Goal: Task Accomplishment & Management: Complete application form

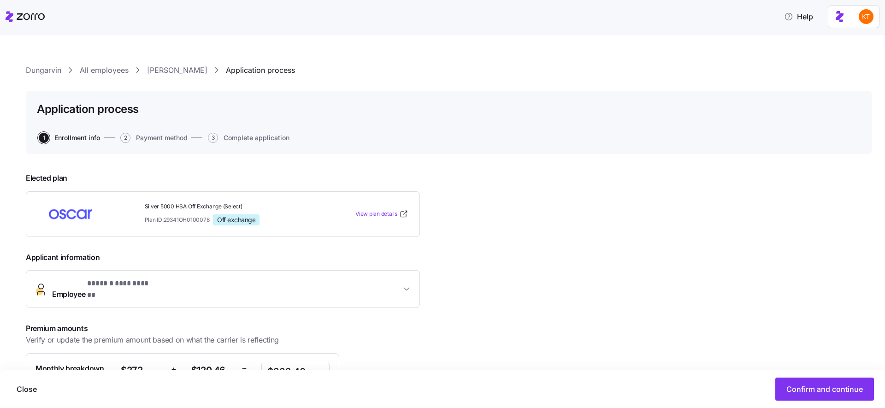
click at [183, 66] on link "Stella Anyiakenfor" at bounding box center [177, 71] width 60 height 12
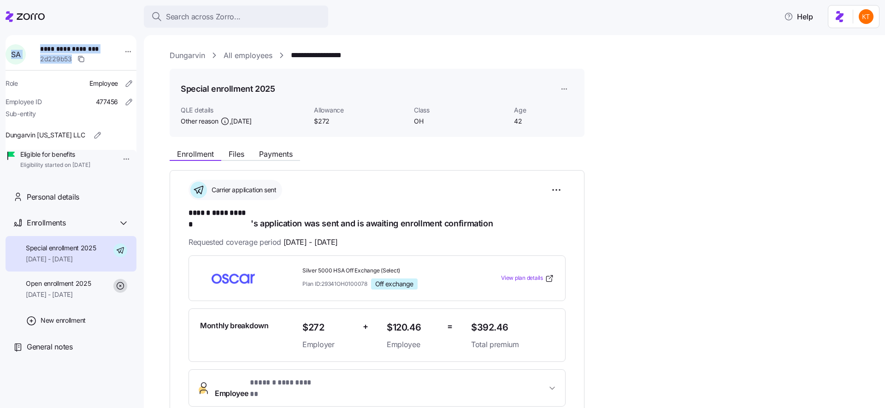
drag, startPoint x: 99, startPoint y: 53, endPoint x: 38, endPoint y: 49, distance: 61.0
click at [38, 49] on div "**********" at bounding box center [71, 55] width 138 height 28
click at [46, 35] on div "**********" at bounding box center [71, 105] width 131 height 140
drag, startPoint x: 44, startPoint y: 49, endPoint x: 109, endPoint y: 51, distance: 64.5
click at [109, 51] on div "**********" at bounding box center [76, 55] width 81 height 28
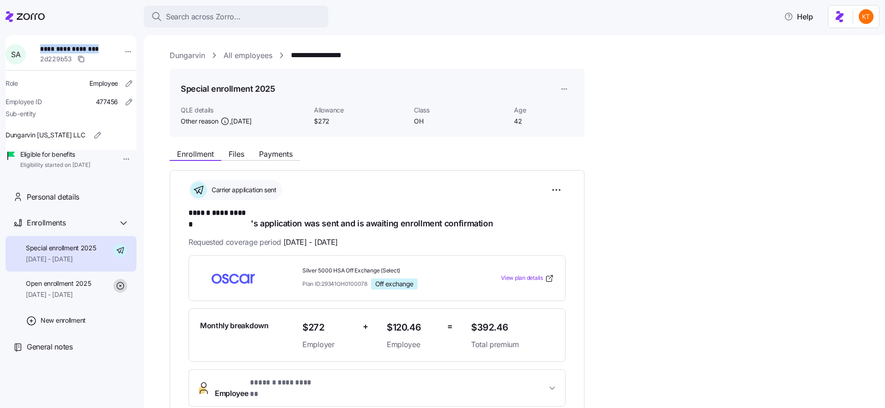
copy span "**********"
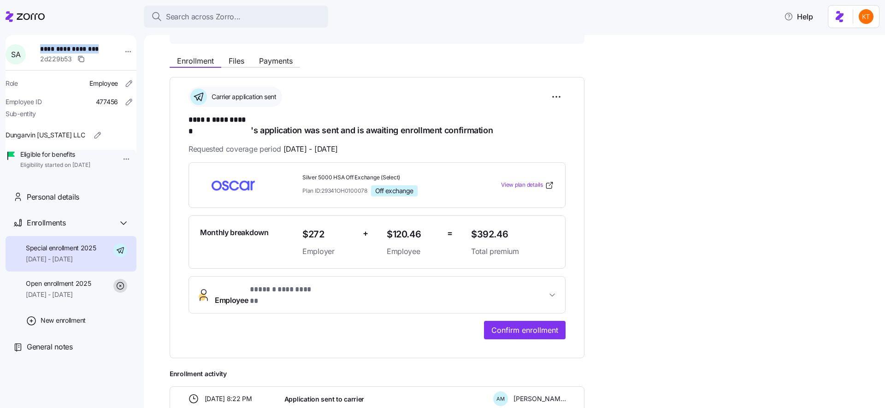
scroll to position [160, 0]
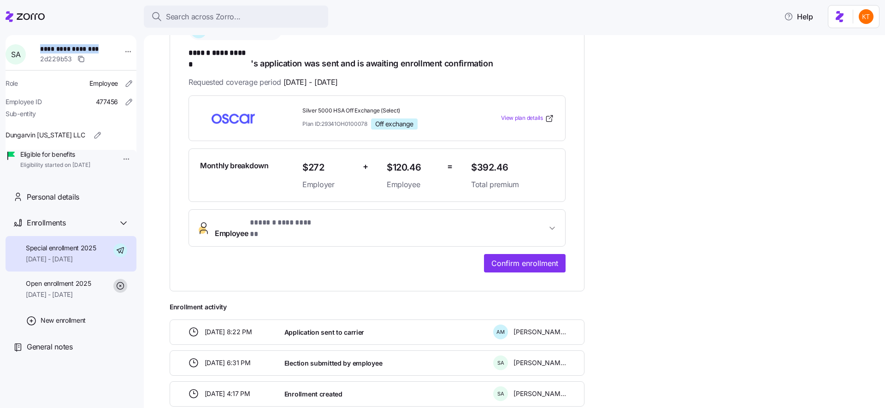
click at [271, 217] on span "**********" at bounding box center [282, 223] width 65 height 12
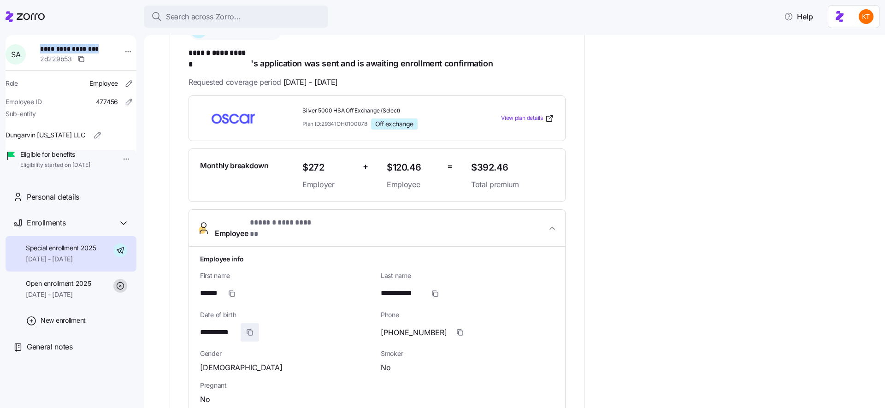
click at [244, 323] on span "button" at bounding box center [250, 332] width 18 height 18
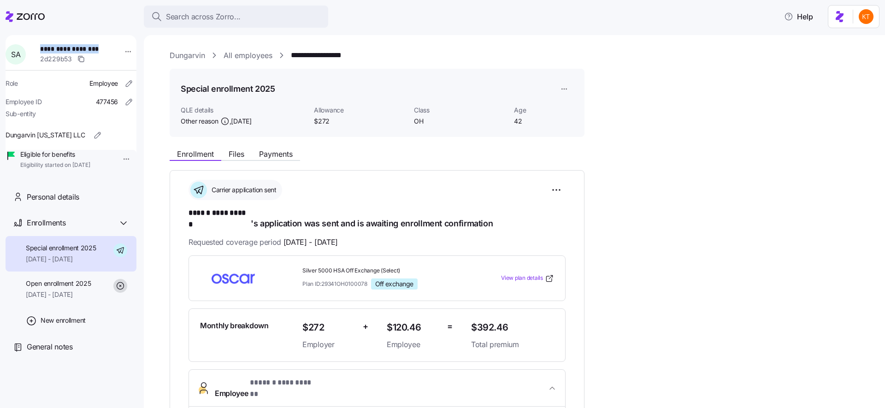
click at [176, 59] on link "Dungarvin" at bounding box center [187, 56] width 35 height 12
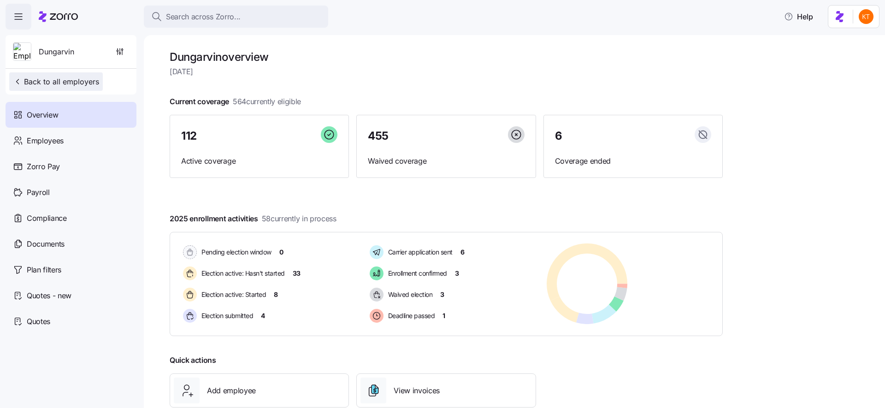
click at [72, 80] on span "Back to all employers" at bounding box center [56, 81] width 86 height 11
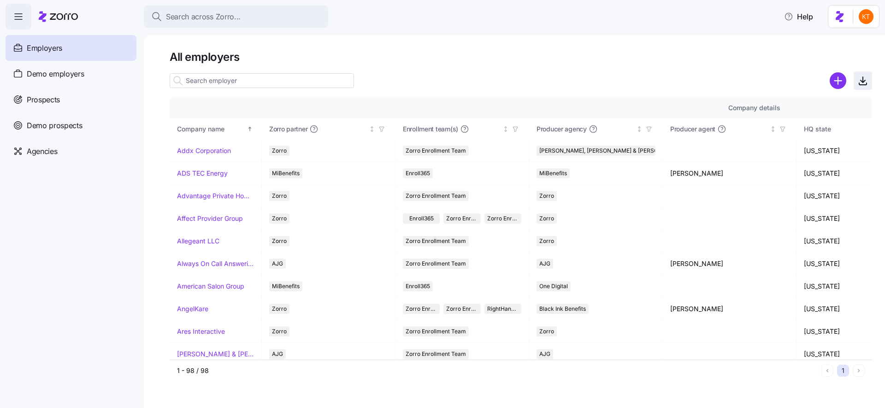
click at [860, 80] on icon "button" at bounding box center [862, 80] width 11 height 11
click at [57, 79] on span "Demo employers" at bounding box center [56, 74] width 58 height 12
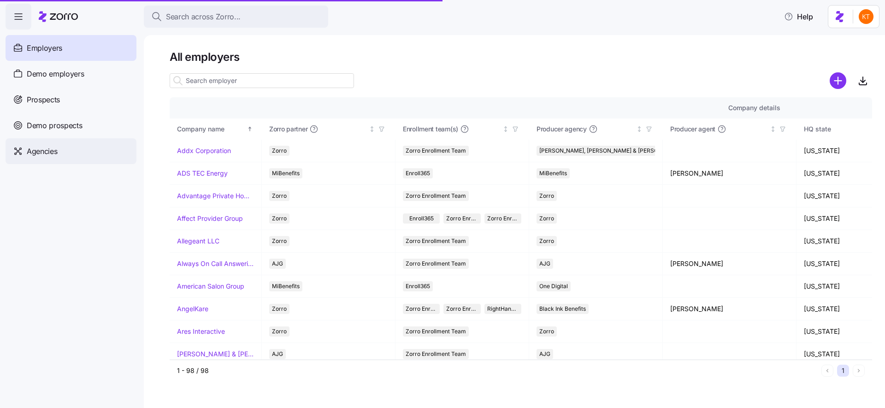
click at [61, 158] on div "Agencies" at bounding box center [71, 151] width 131 height 26
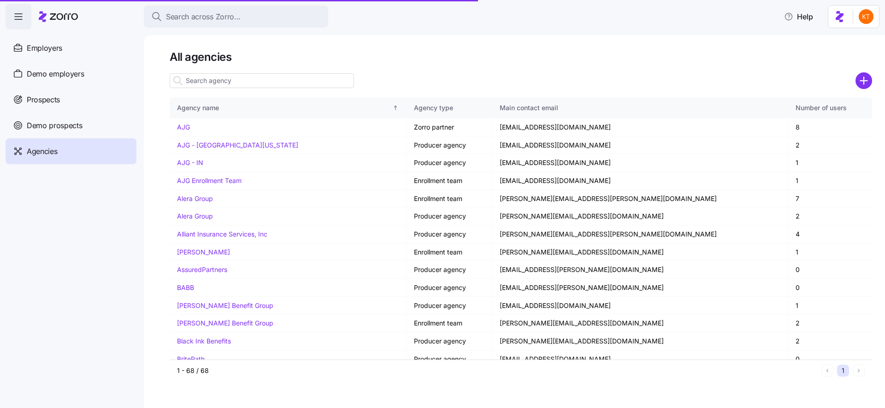
drag, startPoint x: 859, startPoint y: 80, endPoint x: 762, endPoint y: 79, distance: 97.7
click at [762, 80] on div at bounding box center [521, 80] width 702 height 18
click at [762, 79] on div at bounding box center [521, 80] width 702 height 18
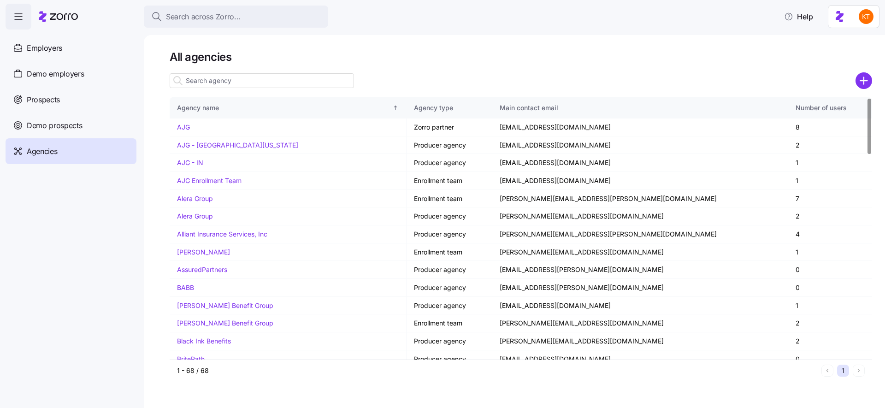
click at [872, 104] on div at bounding box center [869, 228] width 6 height 262
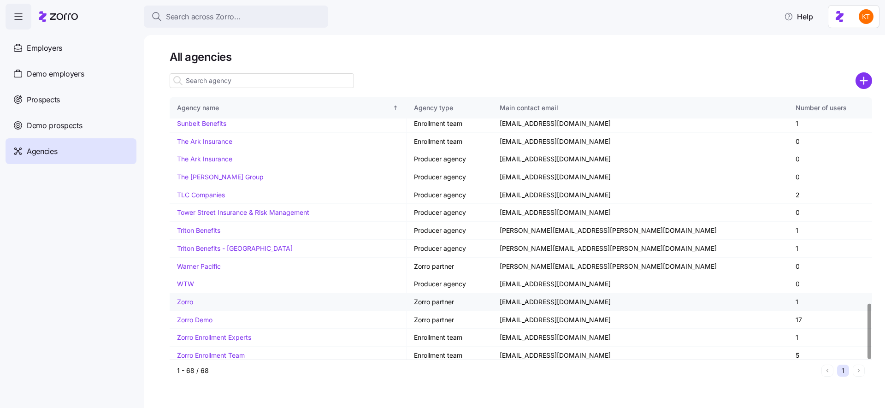
scroll to position [970, 0]
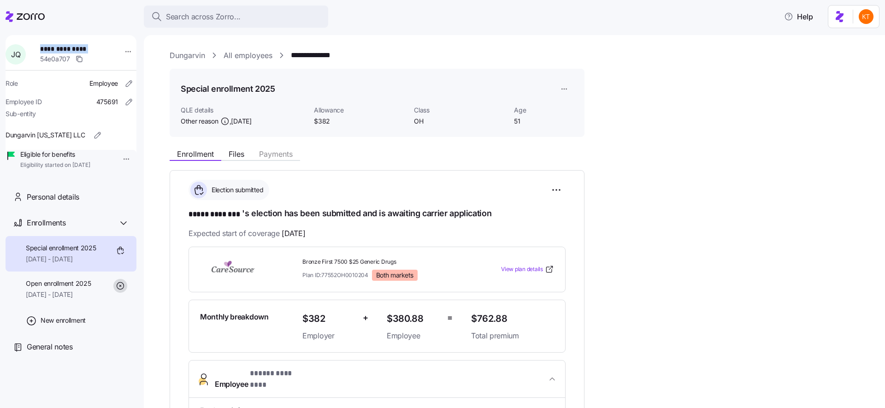
click at [243, 52] on link "All employees" at bounding box center [247, 56] width 49 height 12
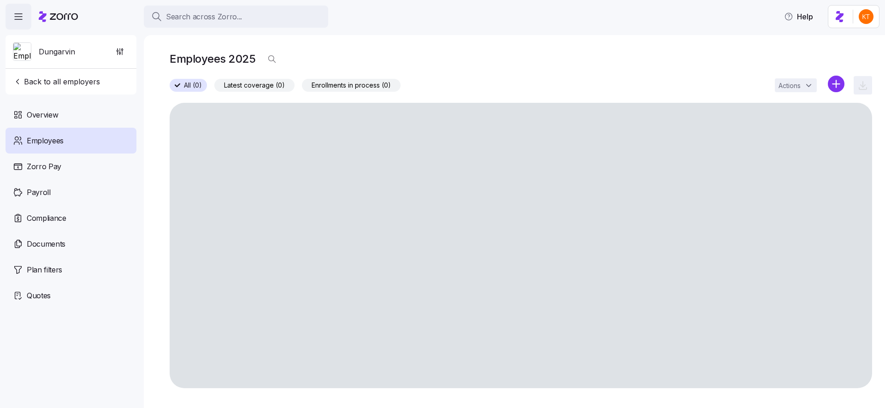
click at [66, 80] on span "Back to all employers" at bounding box center [56, 81] width 87 height 11
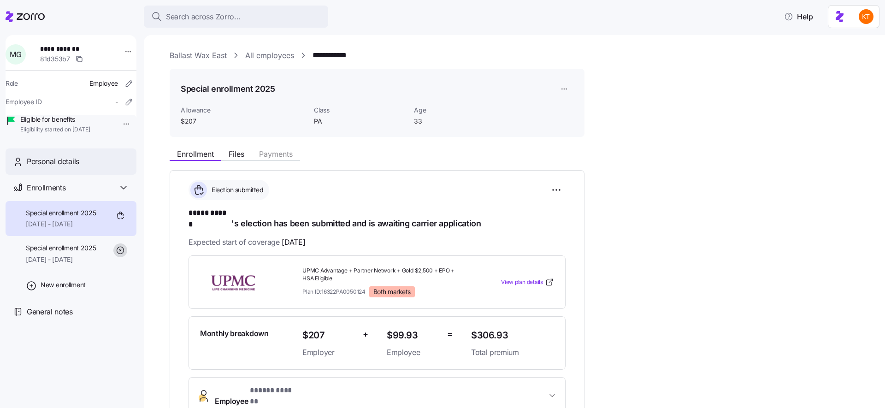
click at [95, 167] on div "Personal details" at bounding box center [78, 162] width 102 height 12
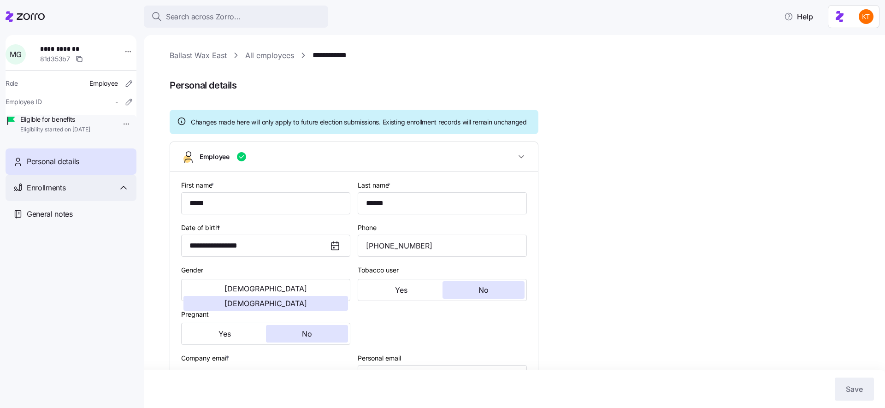
click at [68, 201] on div "Enrollments" at bounding box center [71, 188] width 131 height 26
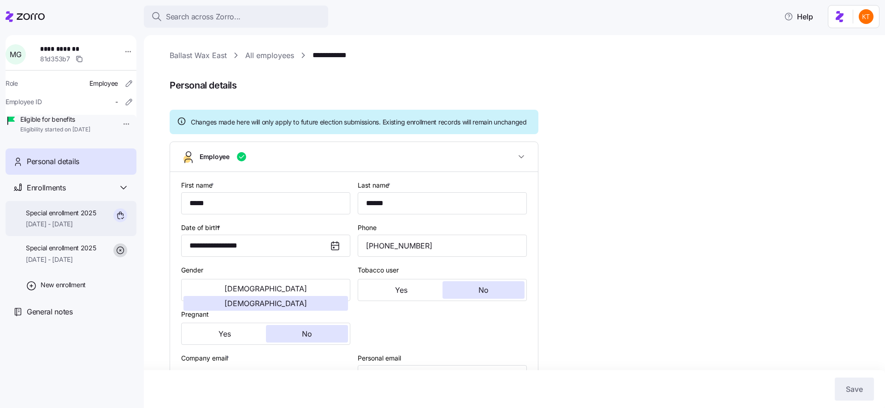
click at [82, 229] on span "11/01/2025 - 12/31/2025" at bounding box center [61, 223] width 70 height 9
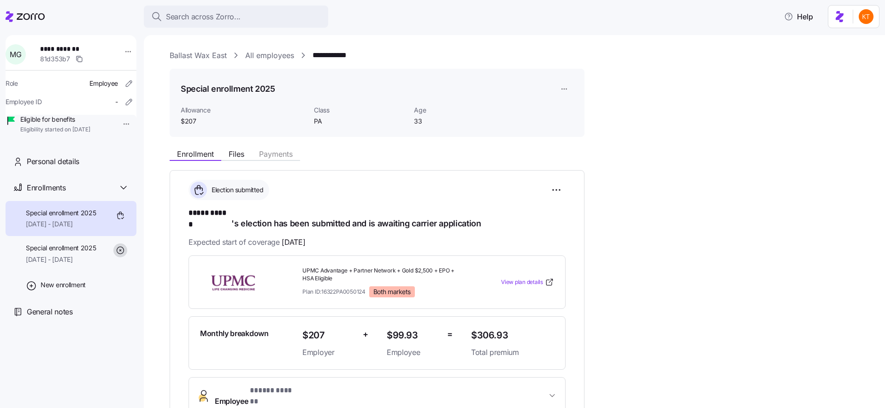
click at [202, 56] on link "Ballast Wax East" at bounding box center [198, 56] width 57 height 12
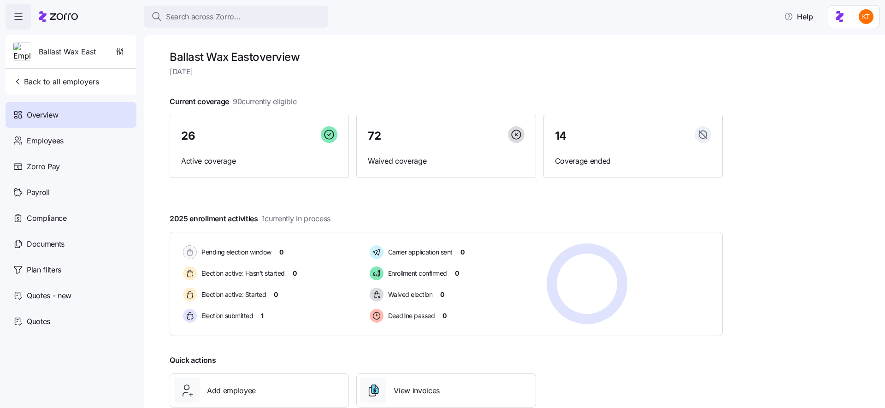
scroll to position [63, 0]
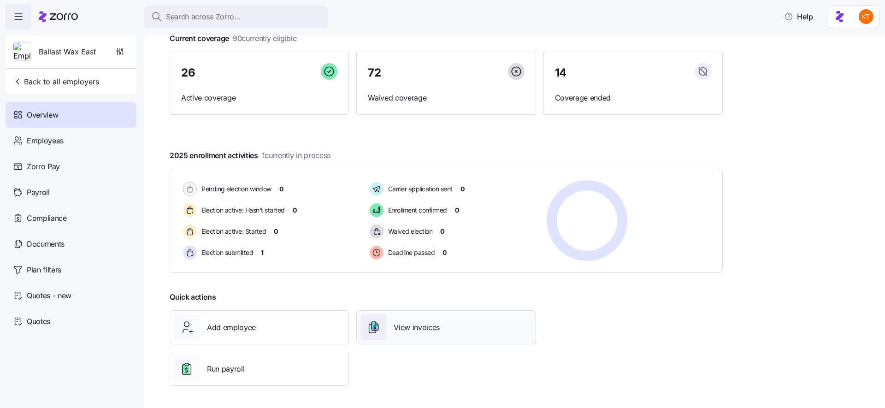
click at [424, 335] on div "View invoices" at bounding box center [445, 327] width 171 height 26
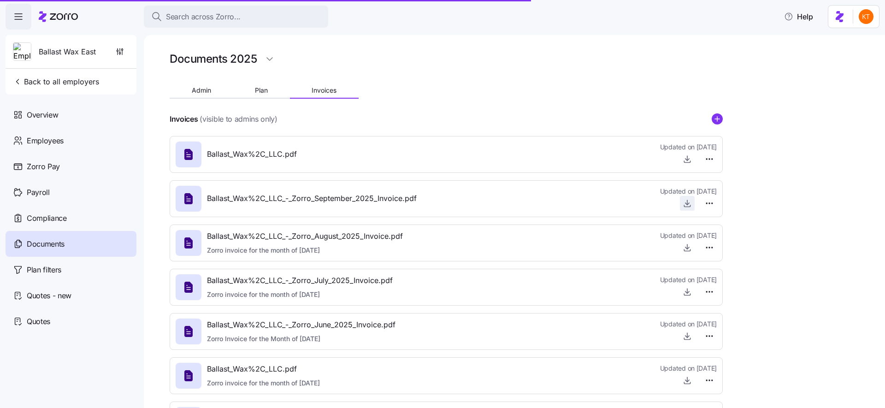
click at [685, 203] on icon "button" at bounding box center [686, 203] width 9 height 9
click at [682, 161] on icon "button" at bounding box center [686, 158] width 9 height 9
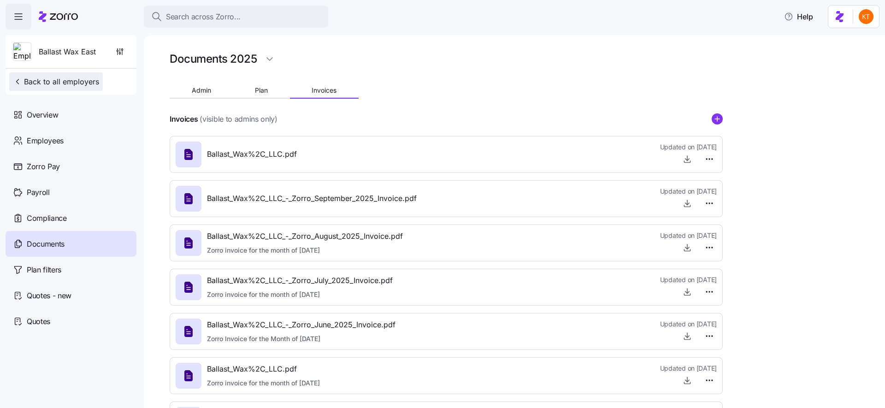
click at [36, 76] on button "Back to all employers" at bounding box center [56, 81] width 94 height 18
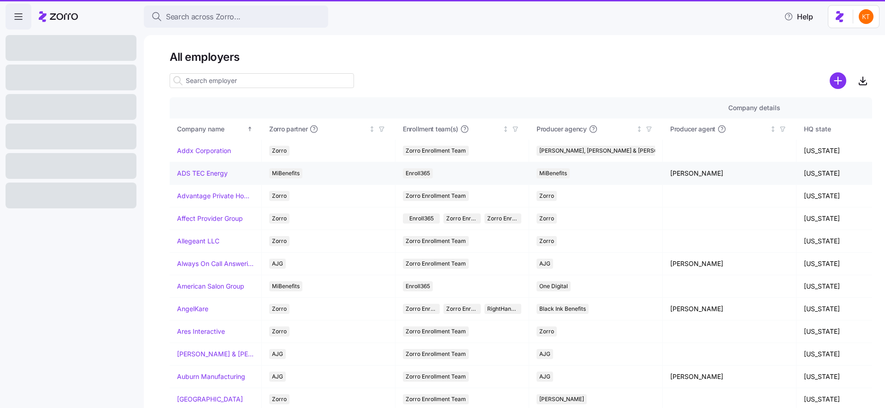
click at [41, 217] on nav at bounding box center [72, 218] width 144 height 378
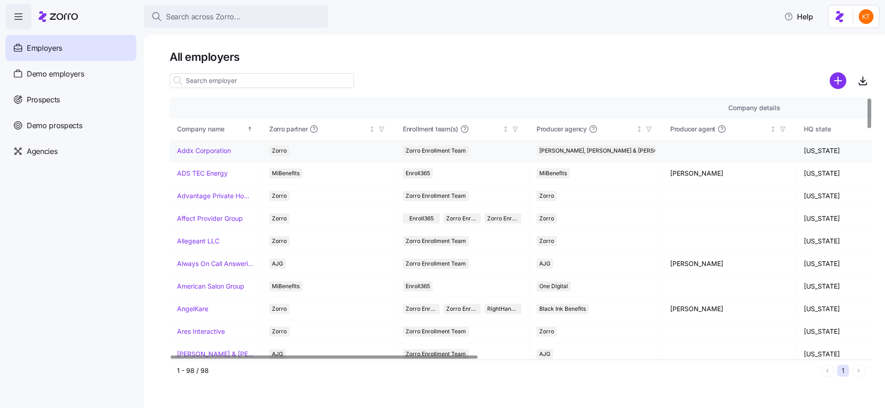
click at [221, 152] on link "Addx Corporation" at bounding box center [204, 150] width 54 height 9
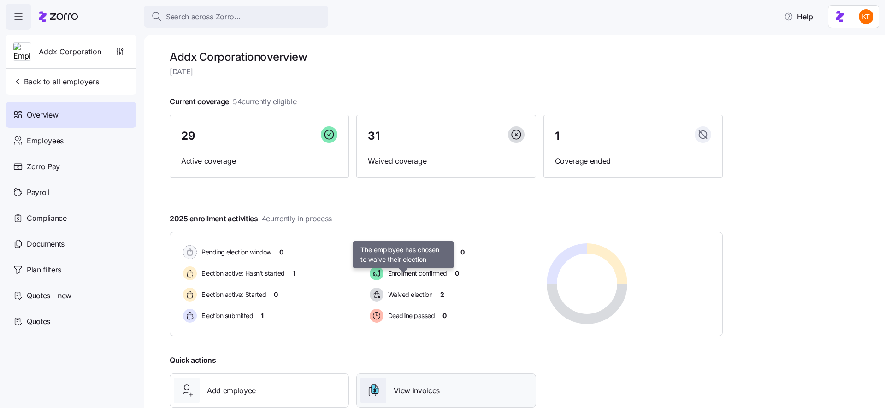
scroll to position [63, 0]
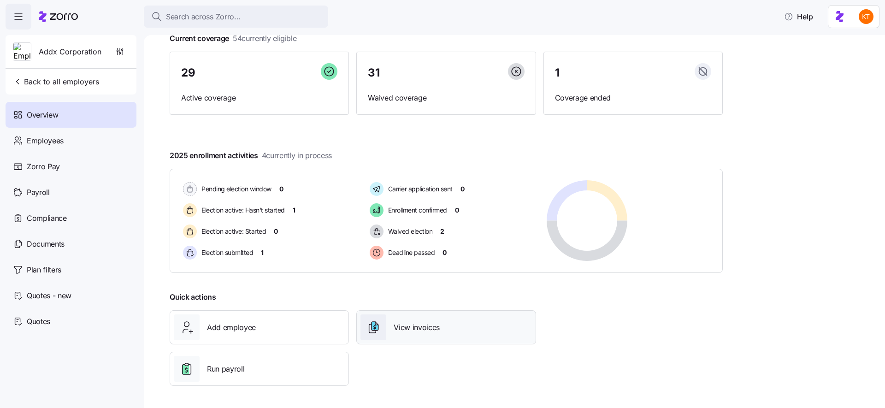
click at [423, 323] on span "View invoices" at bounding box center [416, 328] width 46 height 12
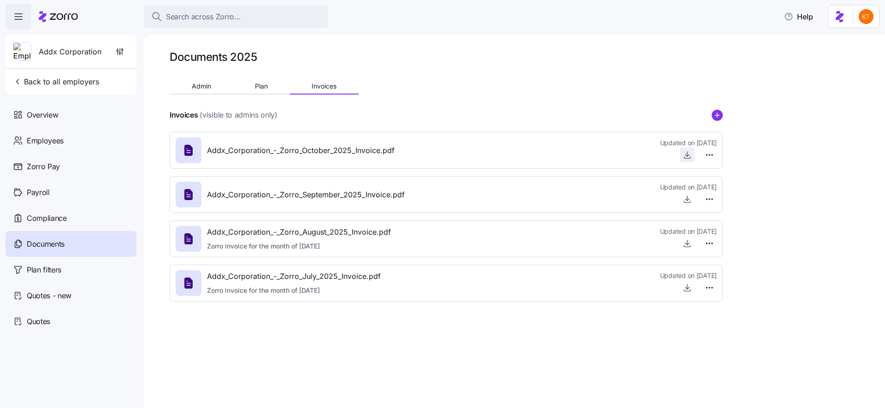
click at [686, 157] on icon "button" at bounding box center [686, 154] width 9 height 9
click at [29, 78] on span "Back to all employers" at bounding box center [56, 81] width 86 height 11
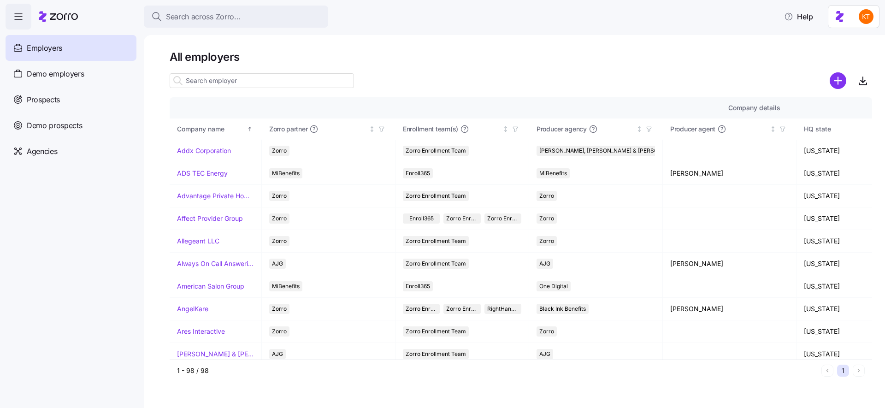
click at [204, 372] on link "Auburn Manufacturing" at bounding box center [211, 376] width 68 height 9
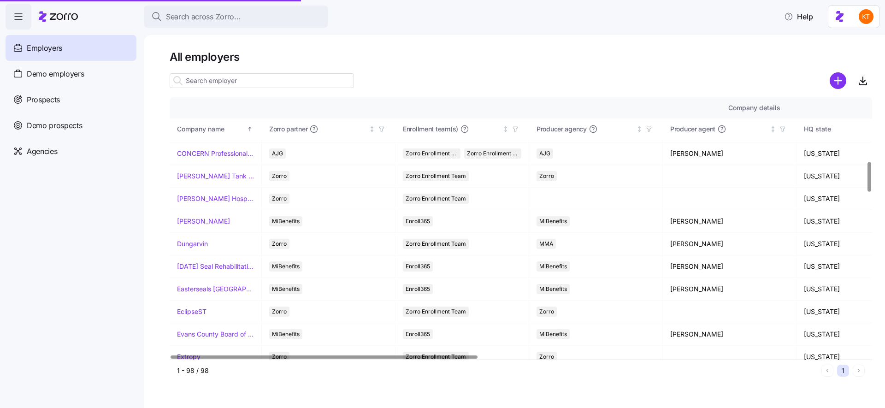
click at [204, 244] on link "Dungarvin" at bounding box center [192, 243] width 31 height 9
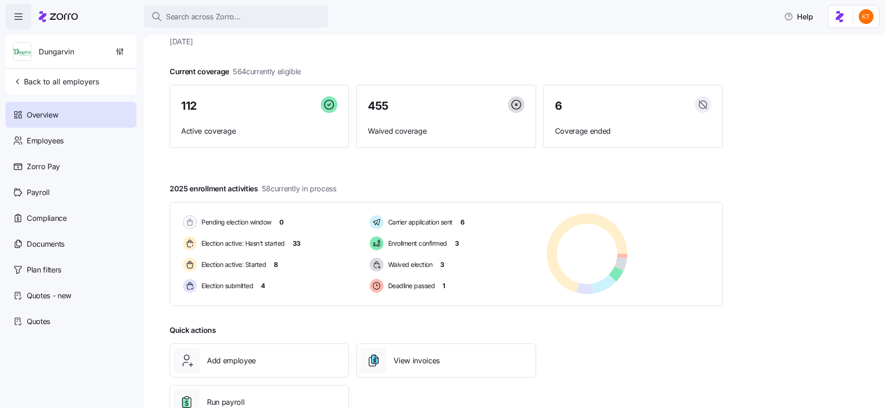
scroll to position [63, 0]
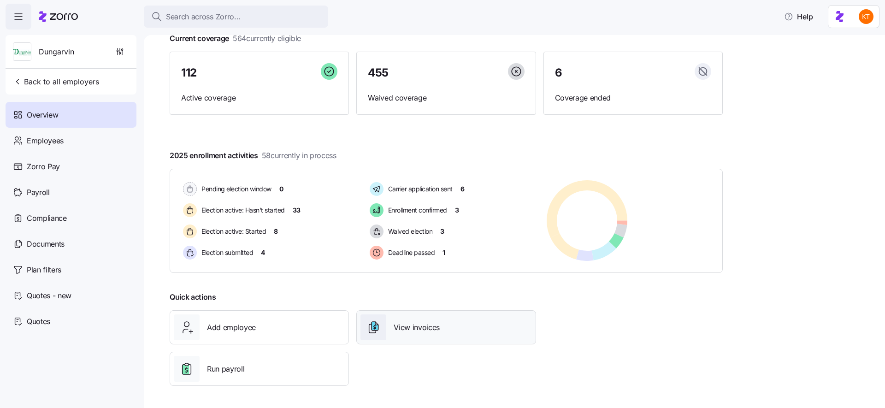
click at [443, 322] on div "View invoices" at bounding box center [445, 327] width 171 height 26
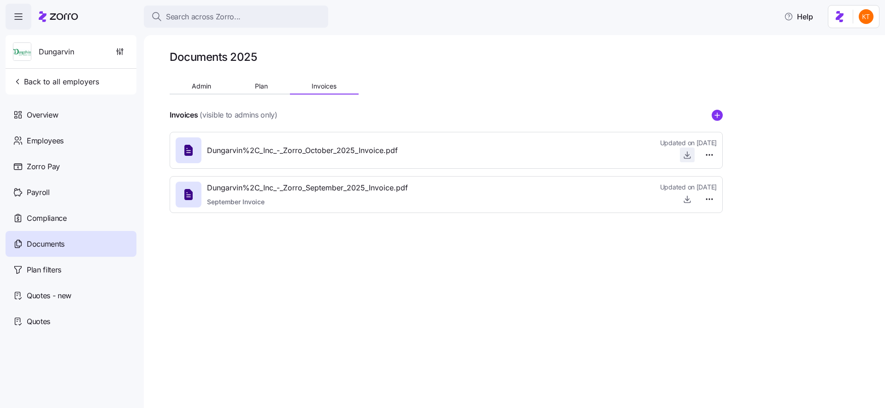
click at [688, 153] on icon "button" at bounding box center [686, 154] width 9 height 9
click at [860, 11] on html "Search across Zorro... Help Dungarvin Back to all employers Overview Employees …" at bounding box center [442, 201] width 885 height 402
click at [846, 63] on div "Log out" at bounding box center [848, 56] width 56 height 15
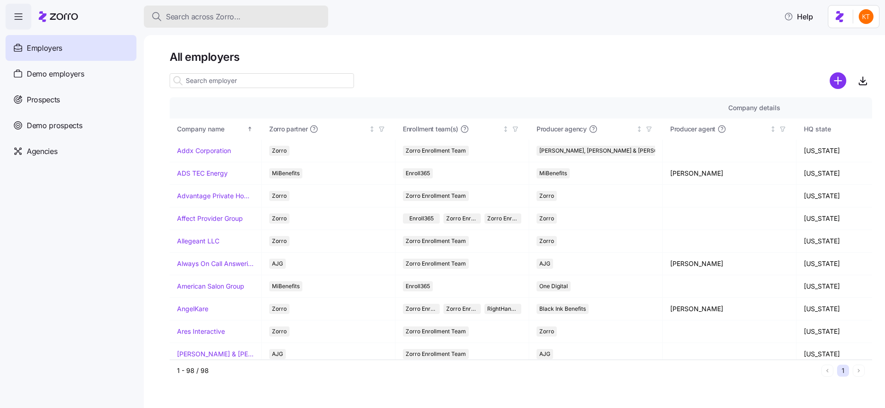
click at [197, 20] on span "Search across Zorro..." at bounding box center [203, 17] width 75 height 12
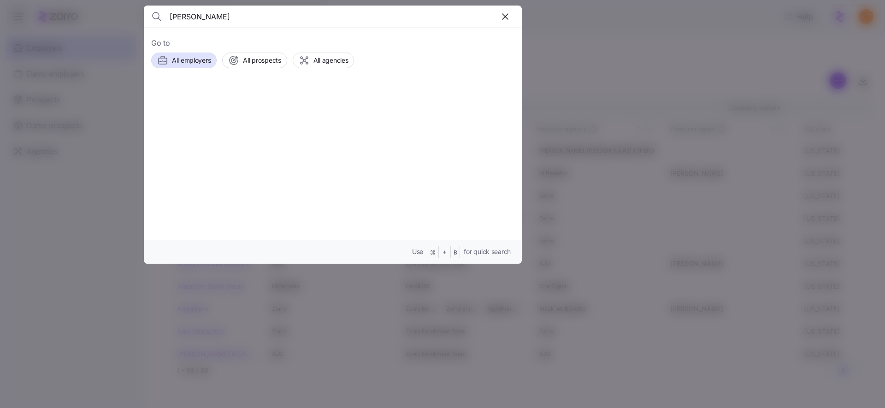
type input "[PERSON_NAME]"
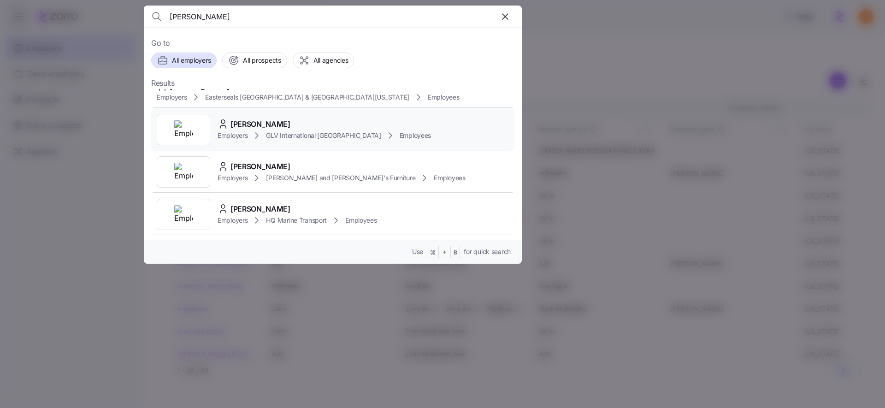
scroll to position [1223, 0]
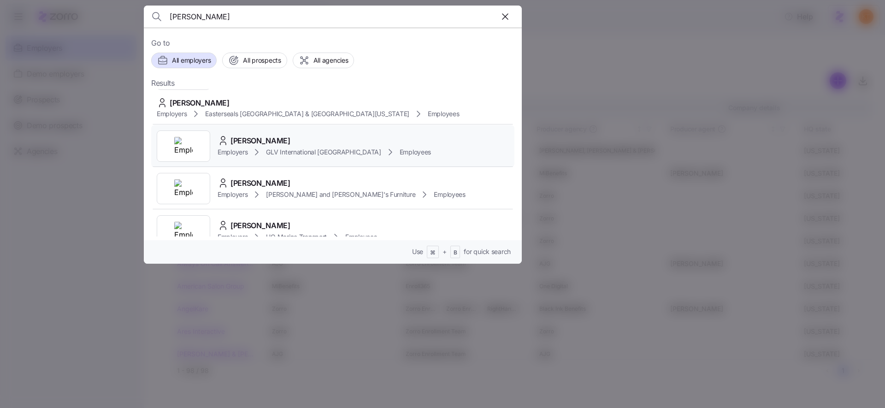
click at [314, 144] on div "[PERSON_NAME]" at bounding box center [323, 141] width 213 height 12
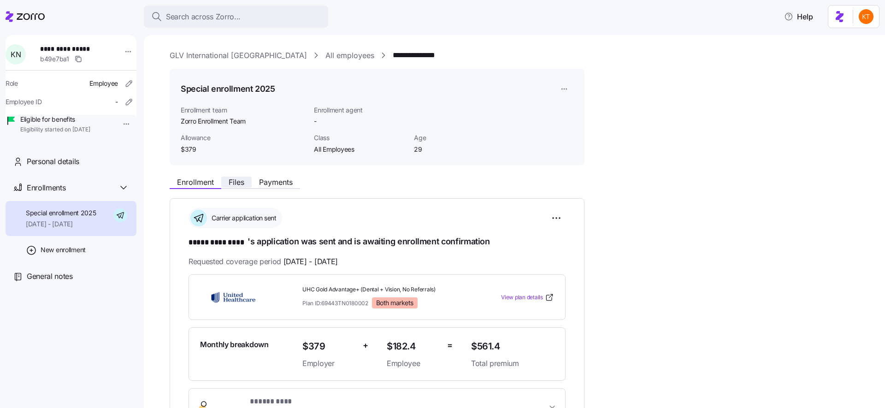
click at [243, 185] on span "Files" at bounding box center [237, 181] width 16 height 7
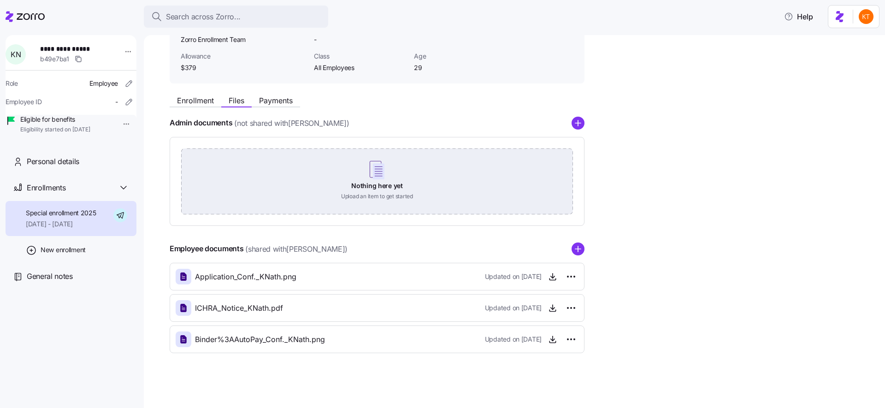
scroll to position [82, 0]
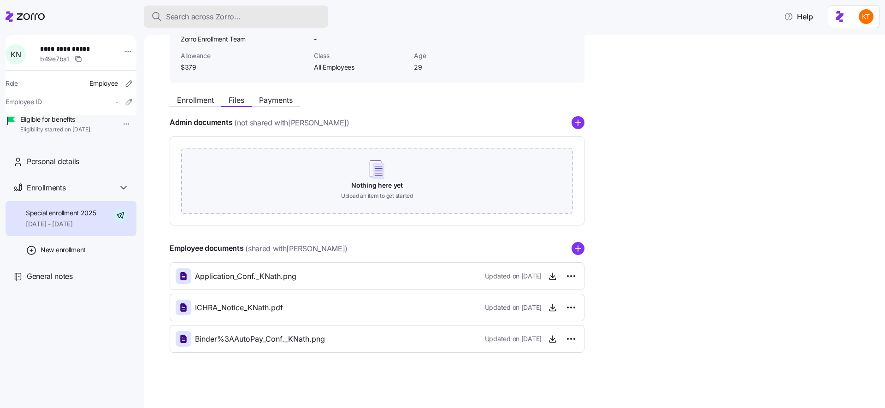
click at [259, 19] on div "Search across Zorro..." at bounding box center [236, 17] width 170 height 12
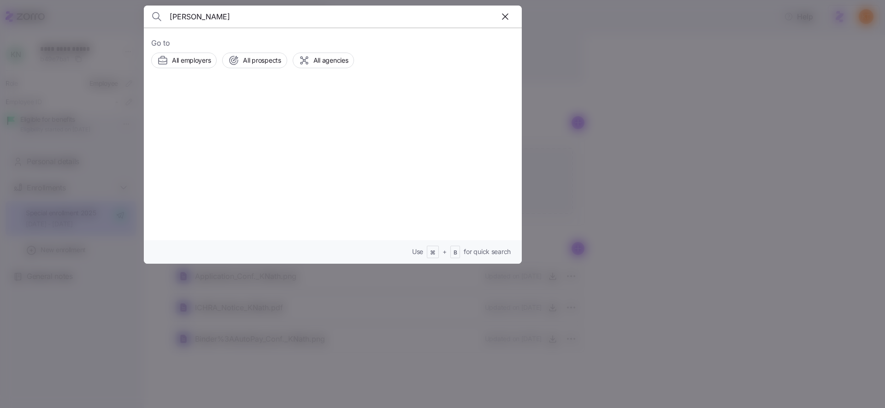
type input "[PERSON_NAME]"
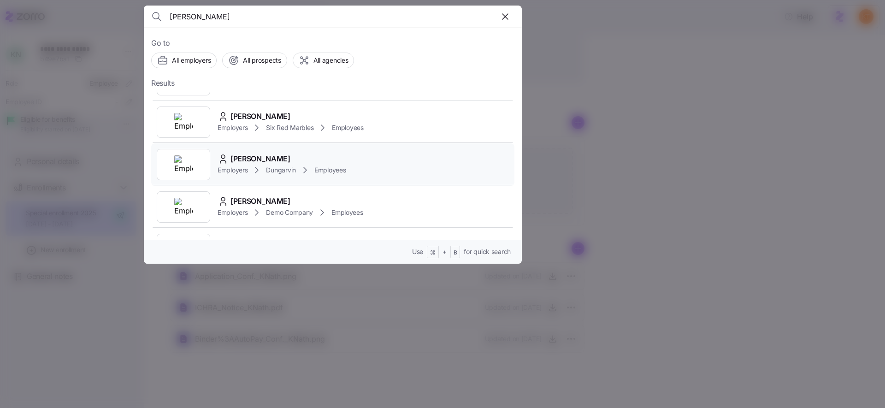
scroll to position [495, 0]
click at [295, 173] on span "Dungarvin" at bounding box center [280, 171] width 29 height 9
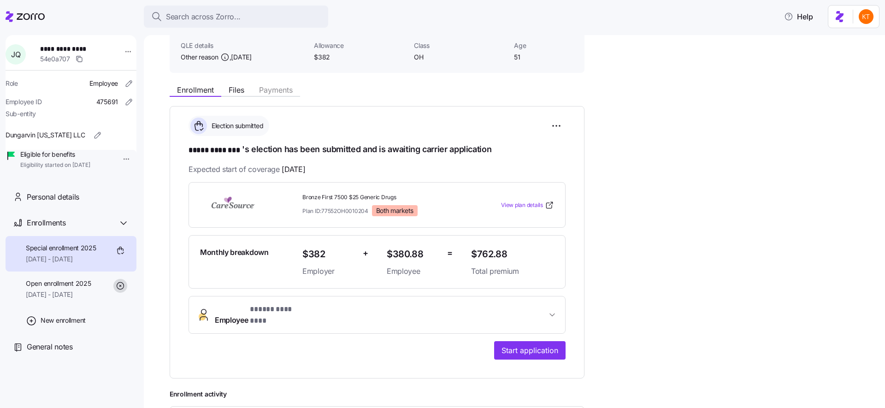
scroll to position [99, 0]
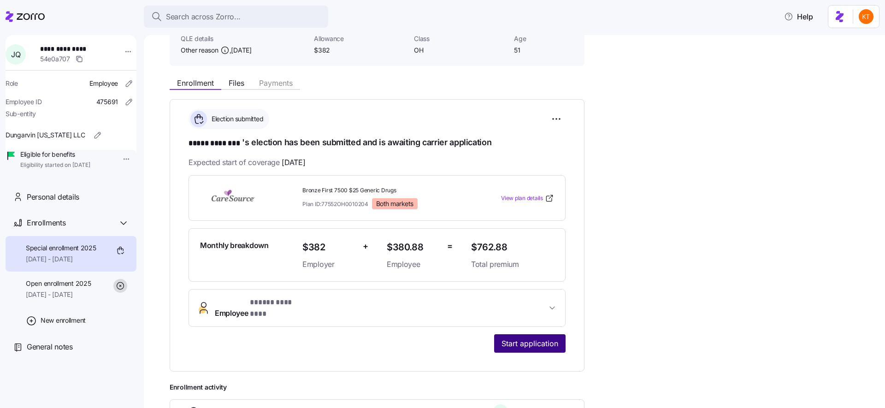
click at [514, 338] on span "Start application" at bounding box center [529, 343] width 57 height 11
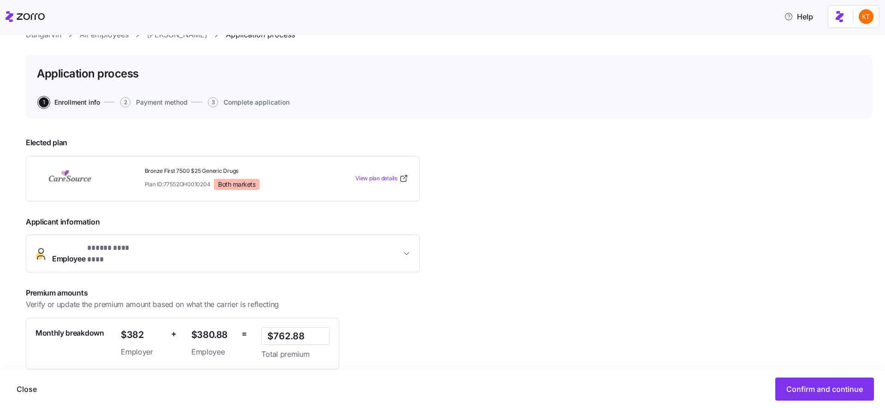
scroll to position [110, 0]
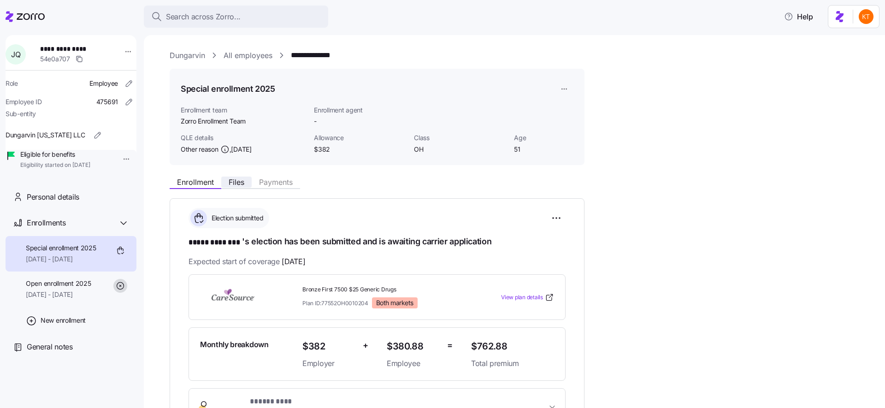
click at [242, 186] on span "Files" at bounding box center [237, 181] width 16 height 7
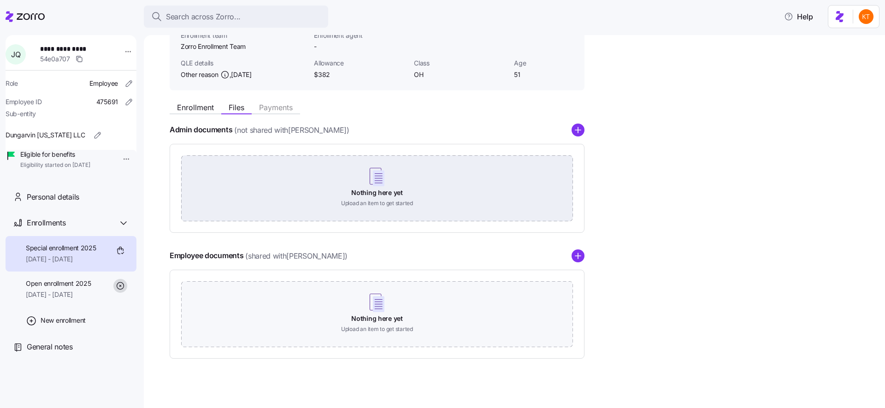
scroll to position [81, 0]
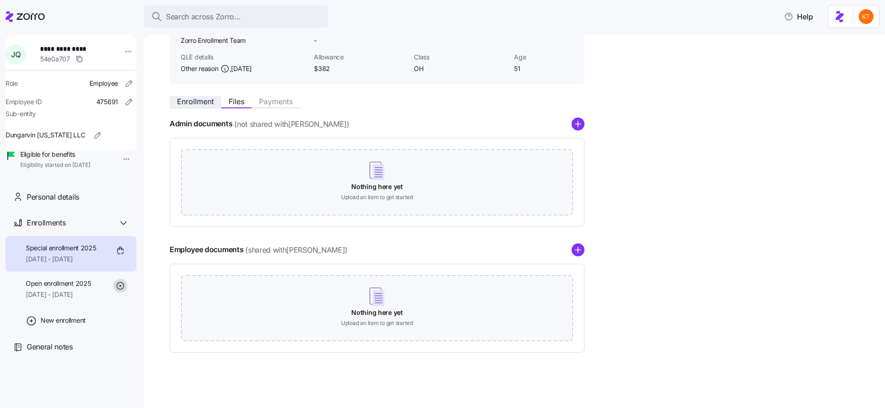
click at [195, 105] on span "Enrollment" at bounding box center [195, 101] width 37 height 7
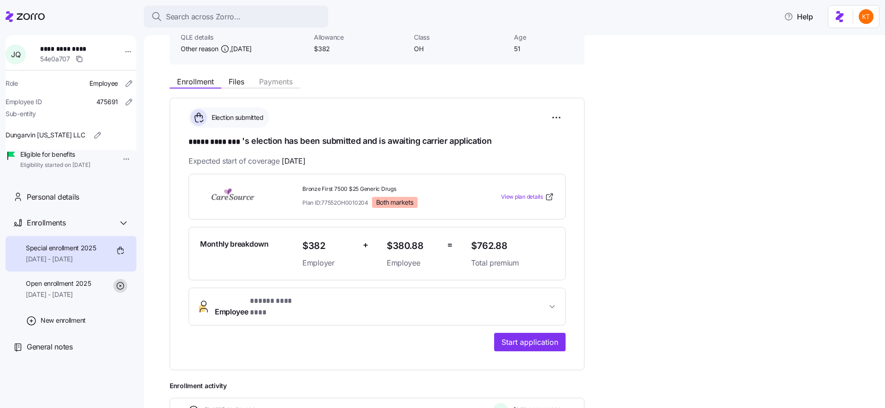
scroll to position [193, 0]
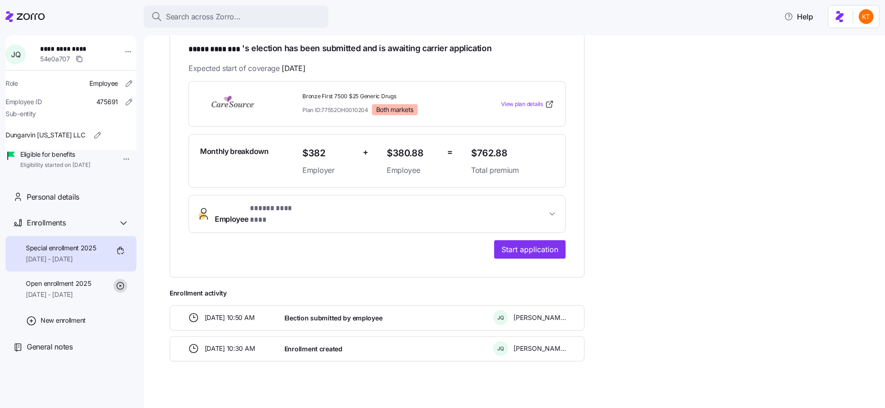
click at [512, 230] on div "**********" at bounding box center [376, 169] width 377 height 177
click at [512, 240] on button "Start application" at bounding box center [529, 249] width 71 height 18
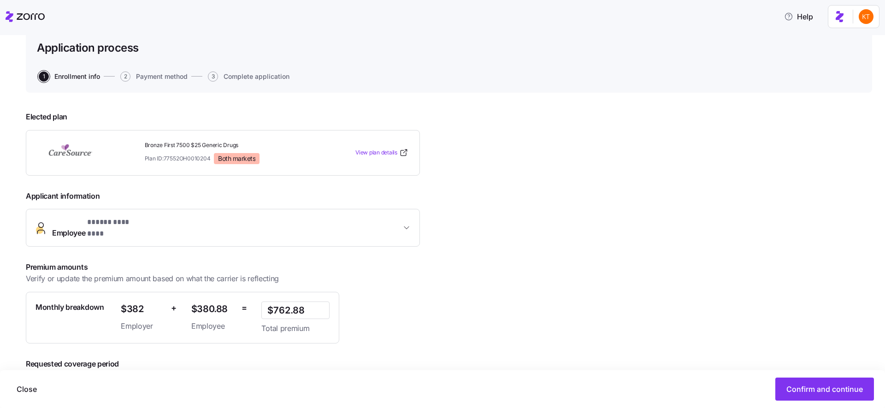
scroll to position [110, 0]
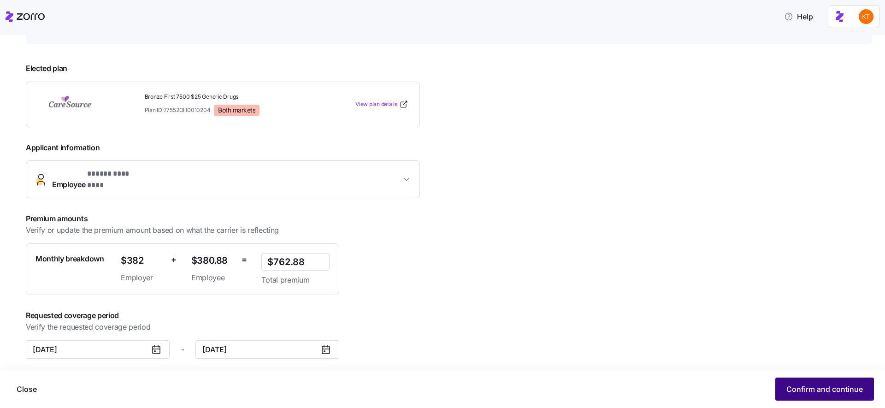
click at [796, 386] on span "Confirm and continue" at bounding box center [824, 388] width 76 height 11
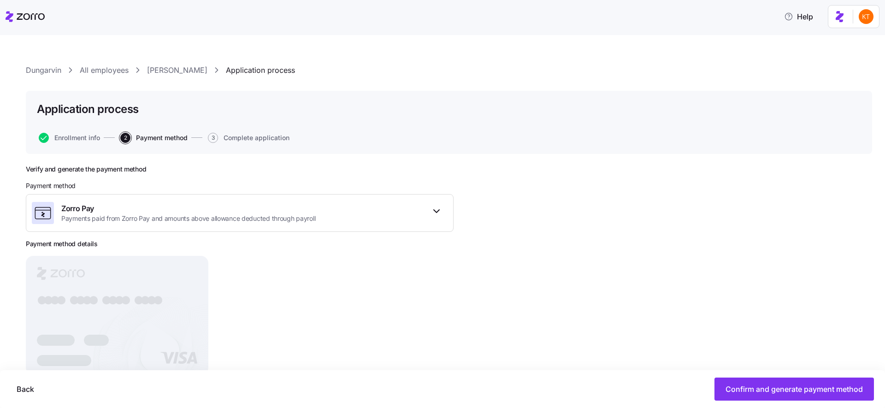
scroll to position [31, 0]
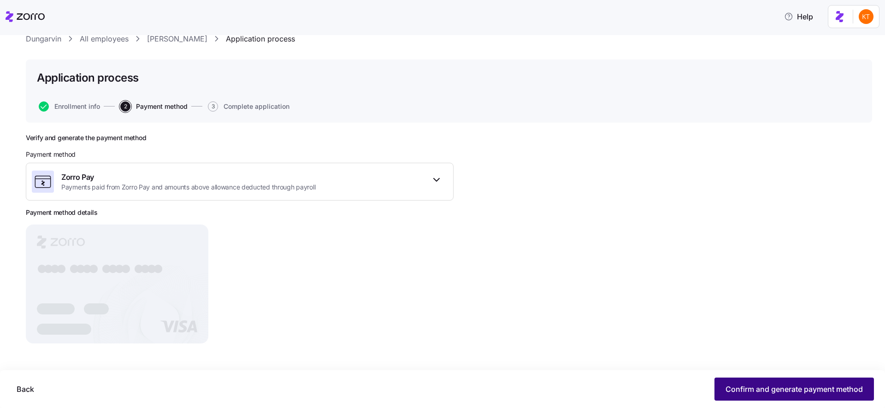
click at [750, 391] on span "Confirm and generate payment method" at bounding box center [793, 388] width 137 height 11
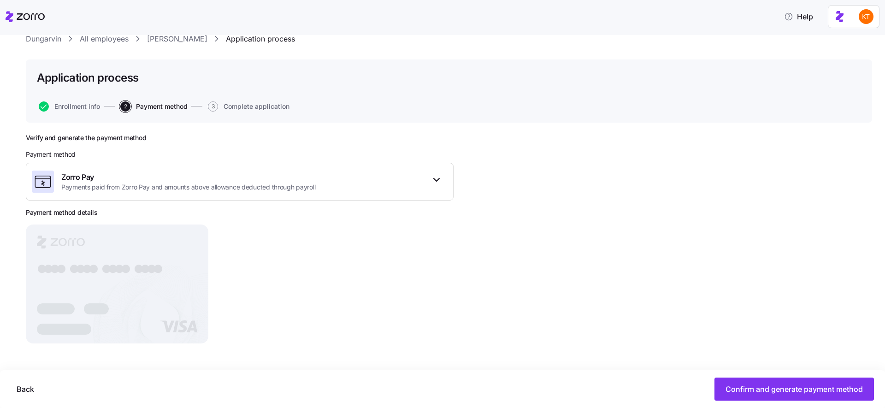
click at [750, 391] on span "Confirm and generate payment method" at bounding box center [793, 388] width 137 height 11
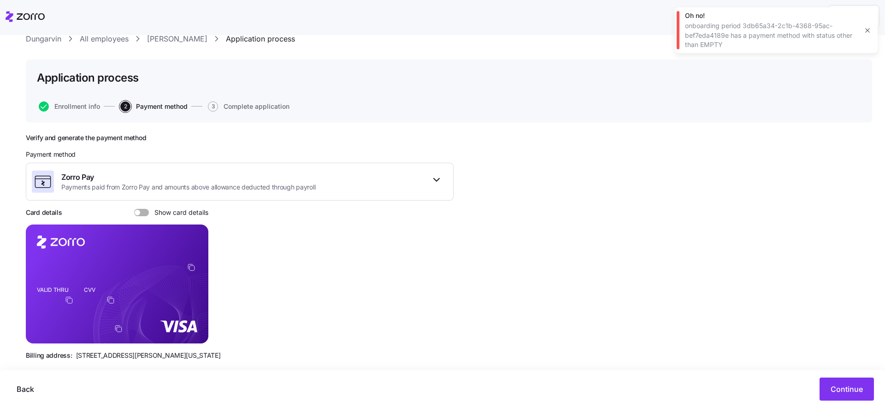
scroll to position [48, 0]
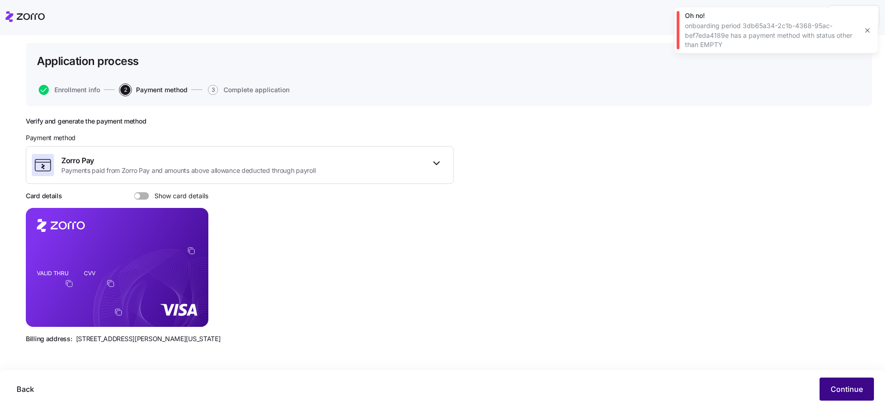
click at [854, 387] on span "Continue" at bounding box center [846, 388] width 32 height 11
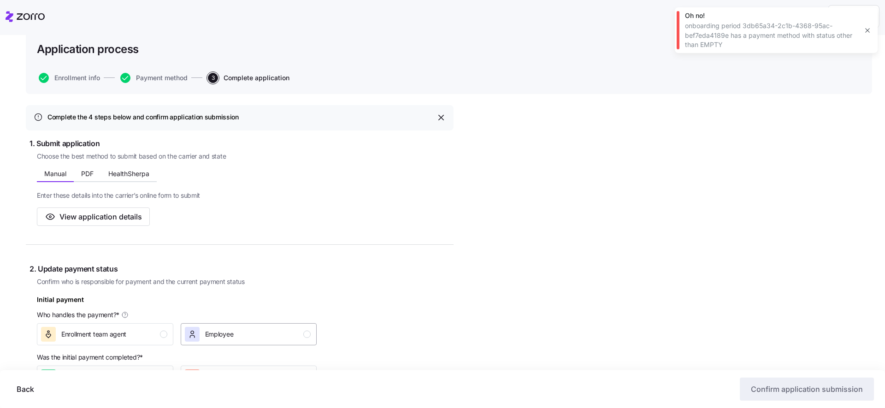
scroll to position [129, 0]
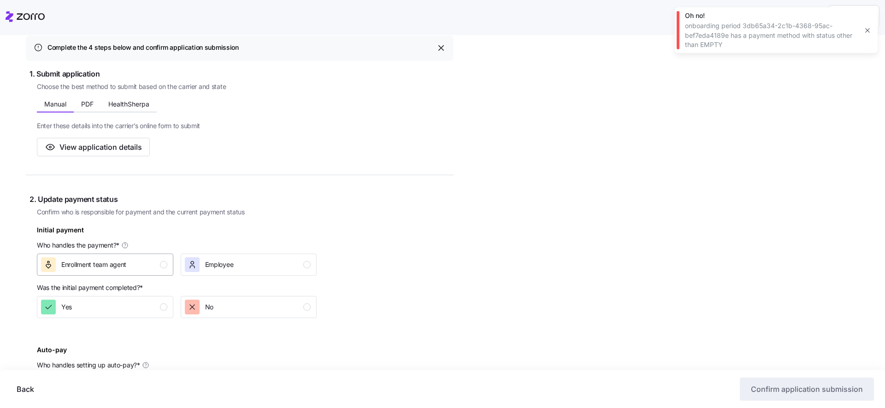
click at [150, 268] on div "Enrollment team agent" at bounding box center [104, 264] width 126 height 15
click at [224, 308] on div "No" at bounding box center [248, 306] width 126 height 15
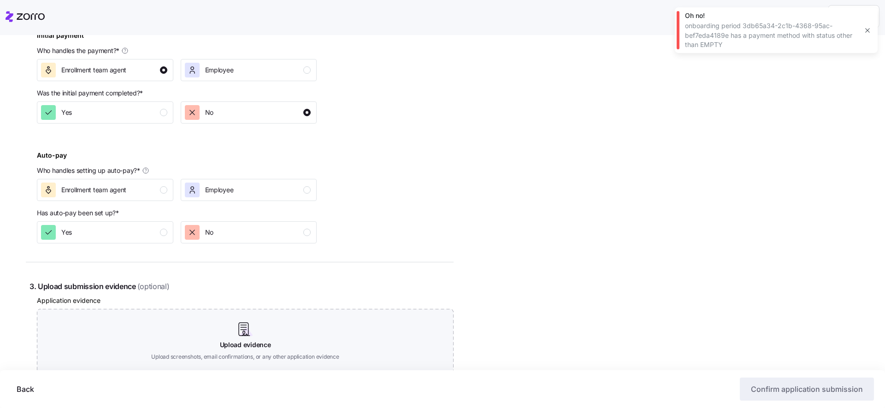
scroll to position [396, 0]
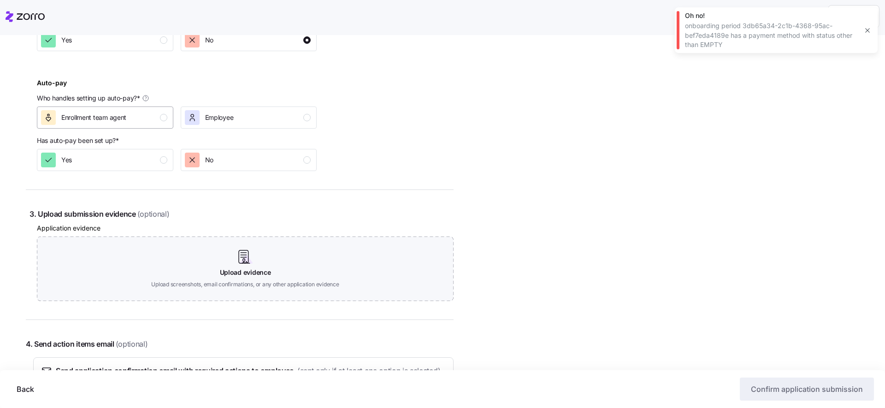
click at [152, 110] on div "Enrollment team agent" at bounding box center [104, 117] width 126 height 15
click at [229, 155] on div "No" at bounding box center [248, 159] width 126 height 15
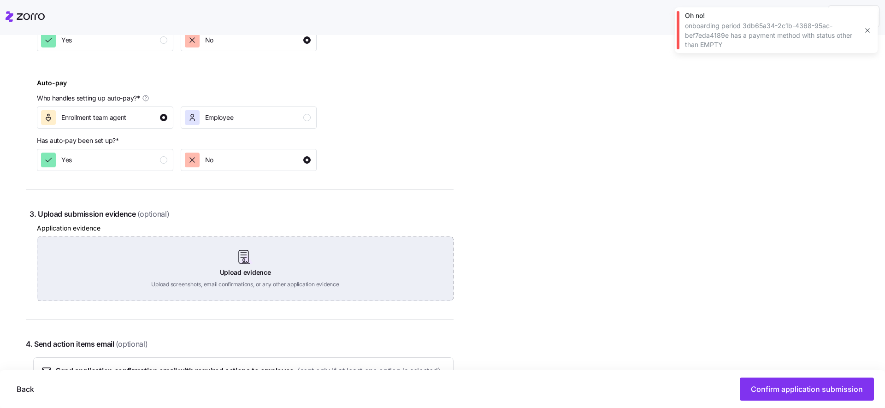
click at [234, 245] on div "Upload evidence Upload screenshots, email confirmations, or any other applicati…" at bounding box center [245, 268] width 416 height 65
click at [244, 266] on div "Upload evidence Upload screenshots, email confirmations, or any other applicati…" at bounding box center [245, 268] width 416 height 65
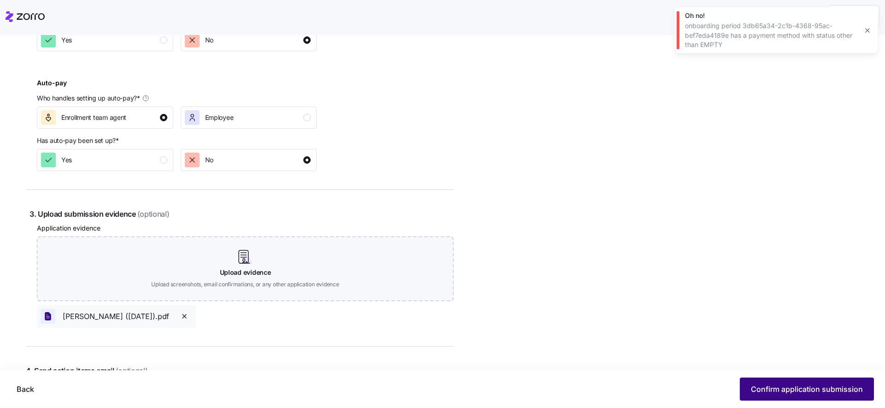
click at [786, 384] on span "Confirm application submission" at bounding box center [807, 388] width 112 height 11
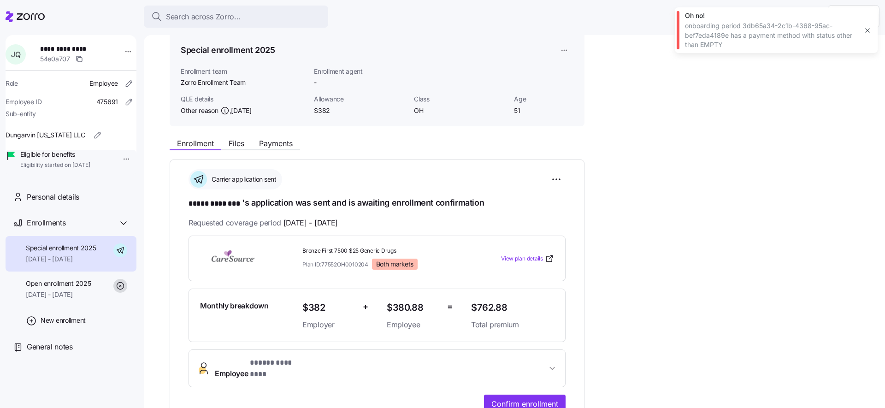
scroll to position [139, 0]
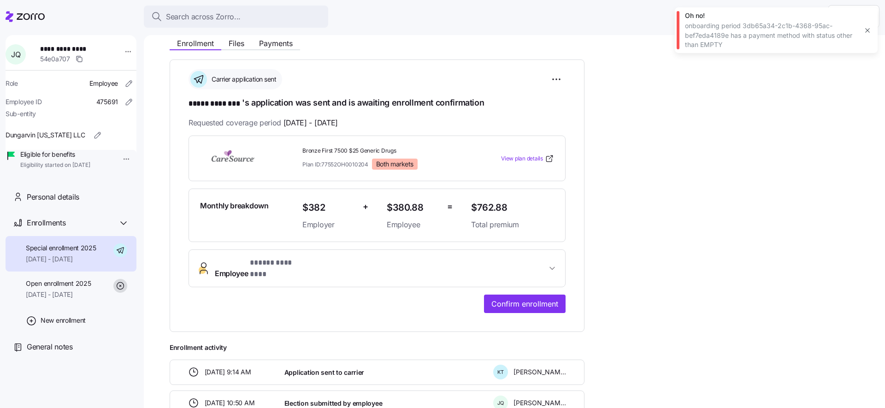
click at [239, 49] on div "Enrollment Files Payments" at bounding box center [235, 44] width 130 height 11
click at [239, 47] on span "Files" at bounding box center [237, 43] width 16 height 7
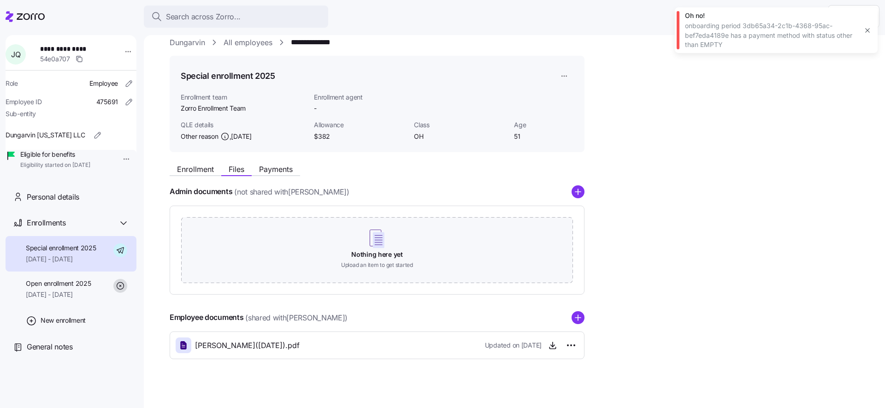
scroll to position [19, 0]
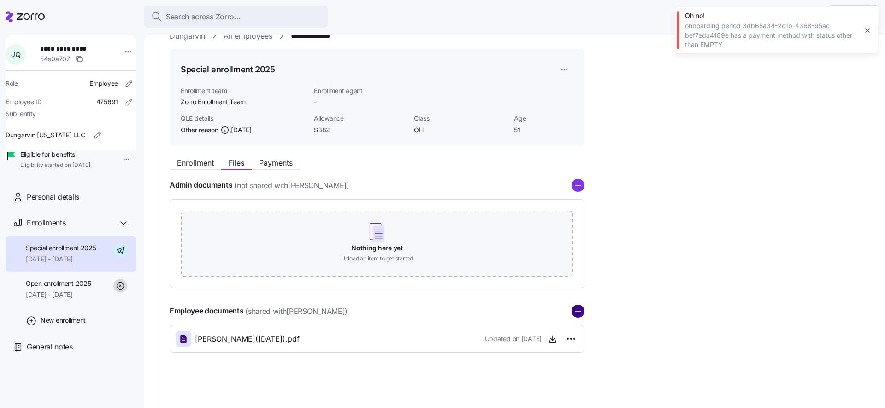
click at [582, 312] on circle "add icon" at bounding box center [578, 311] width 12 height 12
